Goal: Task Accomplishment & Management: Manage account settings

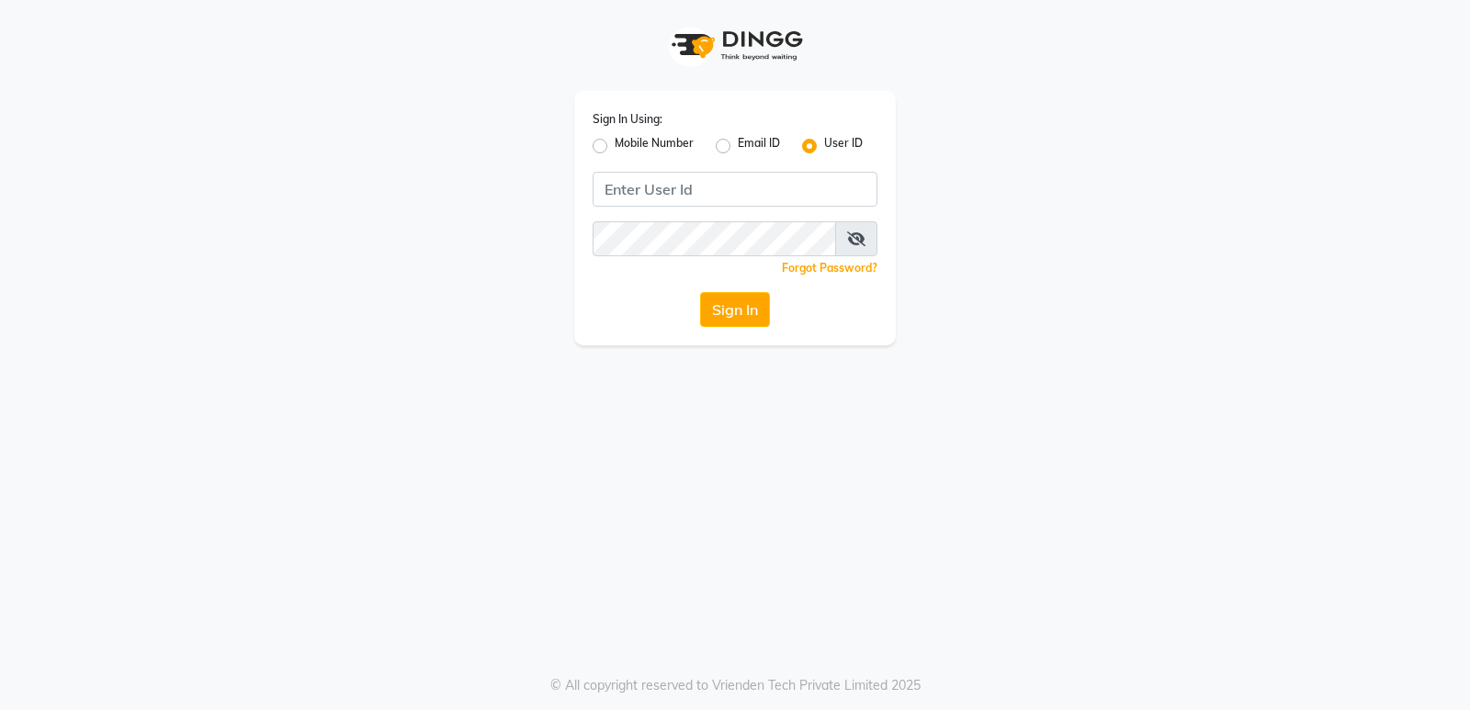
click at [615, 142] on label "Mobile Number" at bounding box center [654, 146] width 79 height 22
click at [615, 142] on input "Mobile Number" at bounding box center [621, 141] width 12 height 12
radio input "true"
radio input "false"
click at [727, 189] on input "Username" at bounding box center [765, 189] width 223 height 35
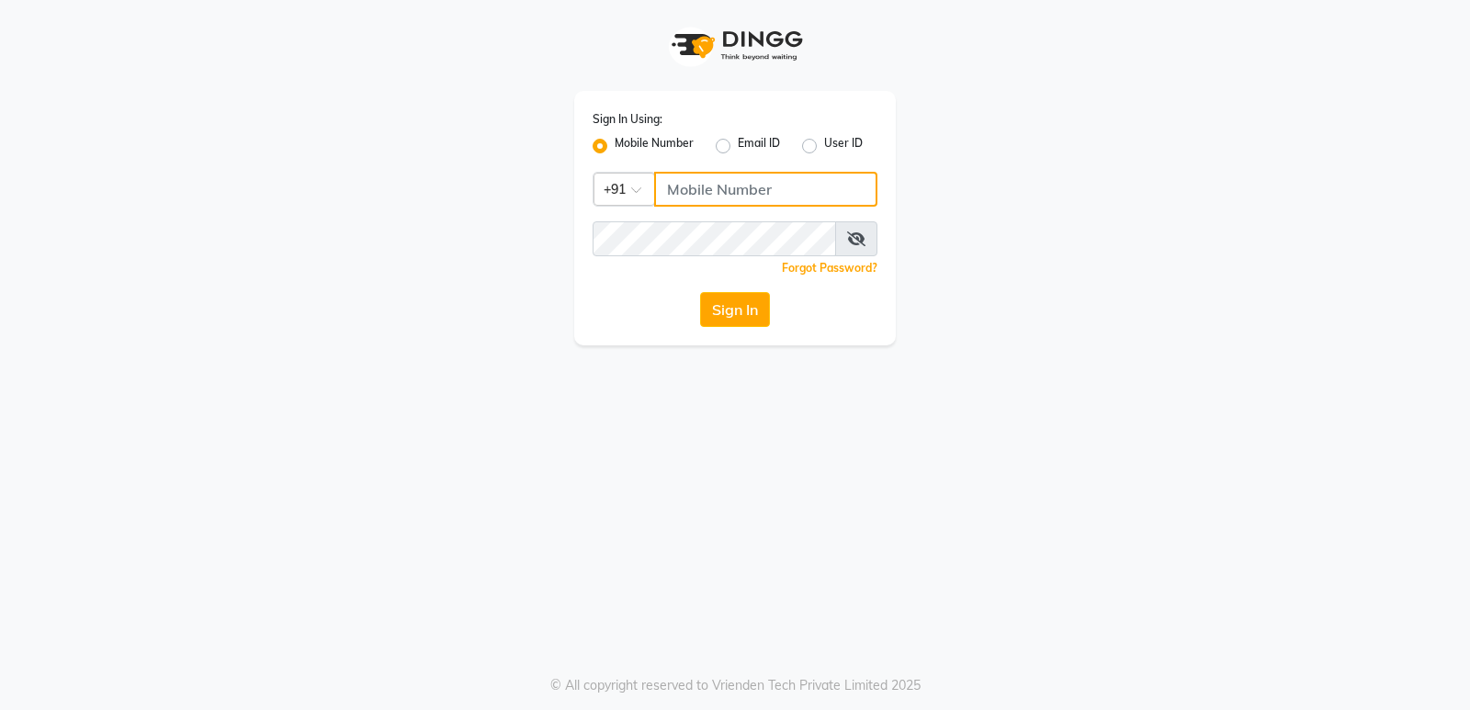
type input "7020713535"
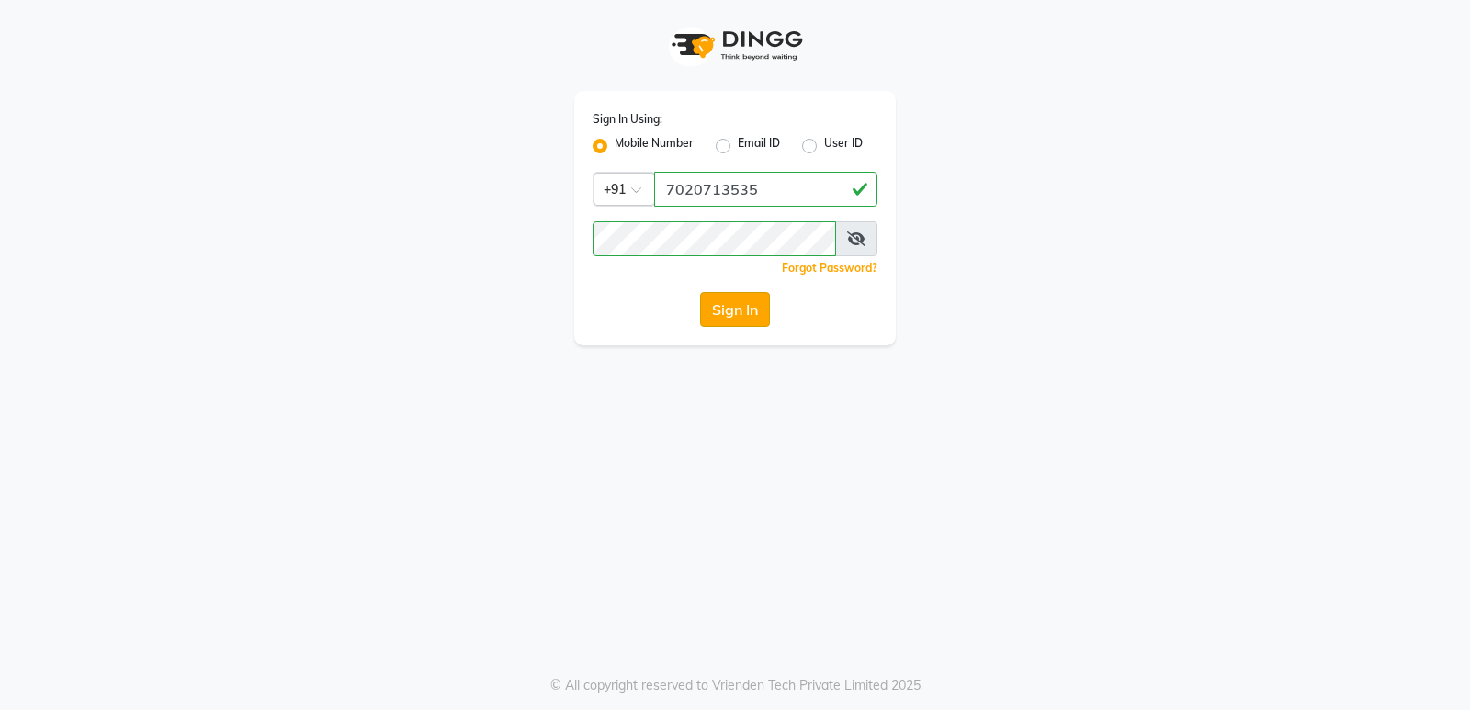
click at [748, 309] on button "Sign In" at bounding box center [735, 309] width 70 height 35
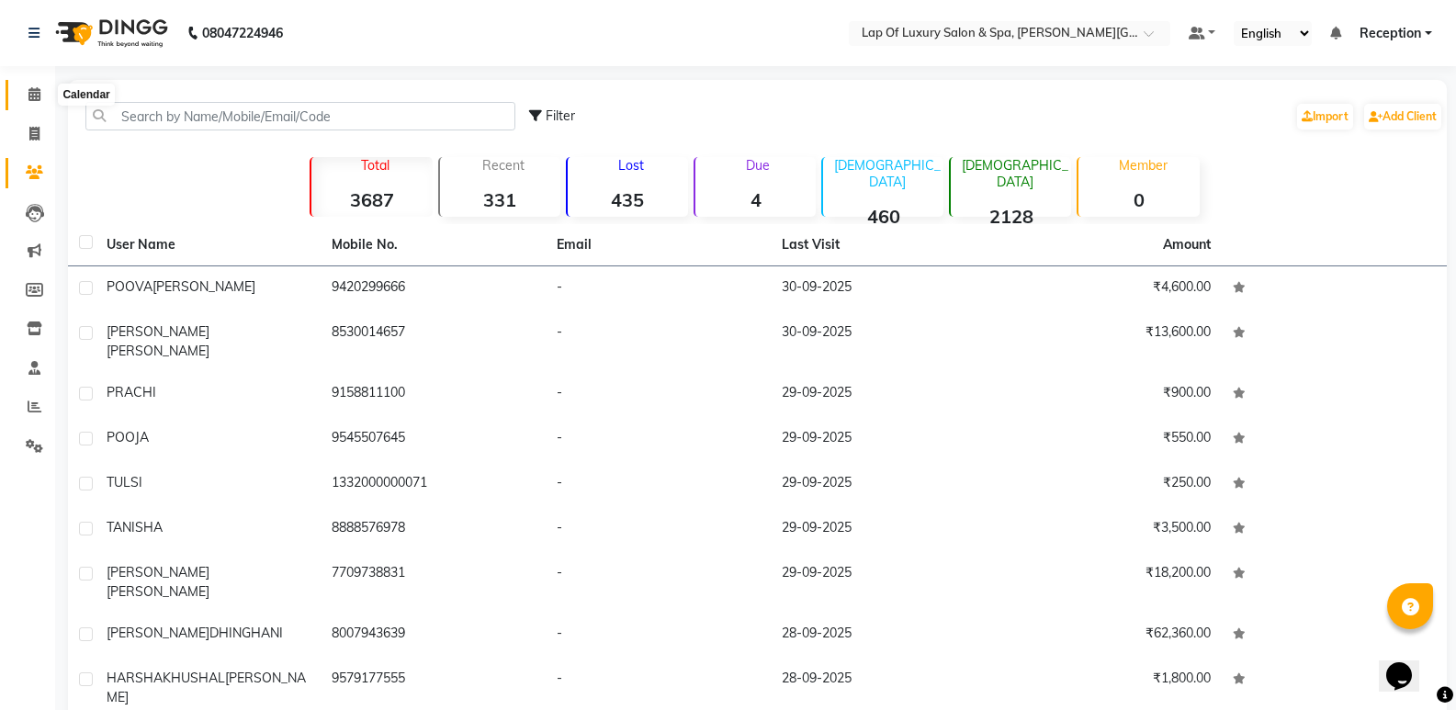
click at [31, 91] on icon at bounding box center [34, 94] width 12 height 14
